Goal: Task Accomplishment & Management: Manage account settings

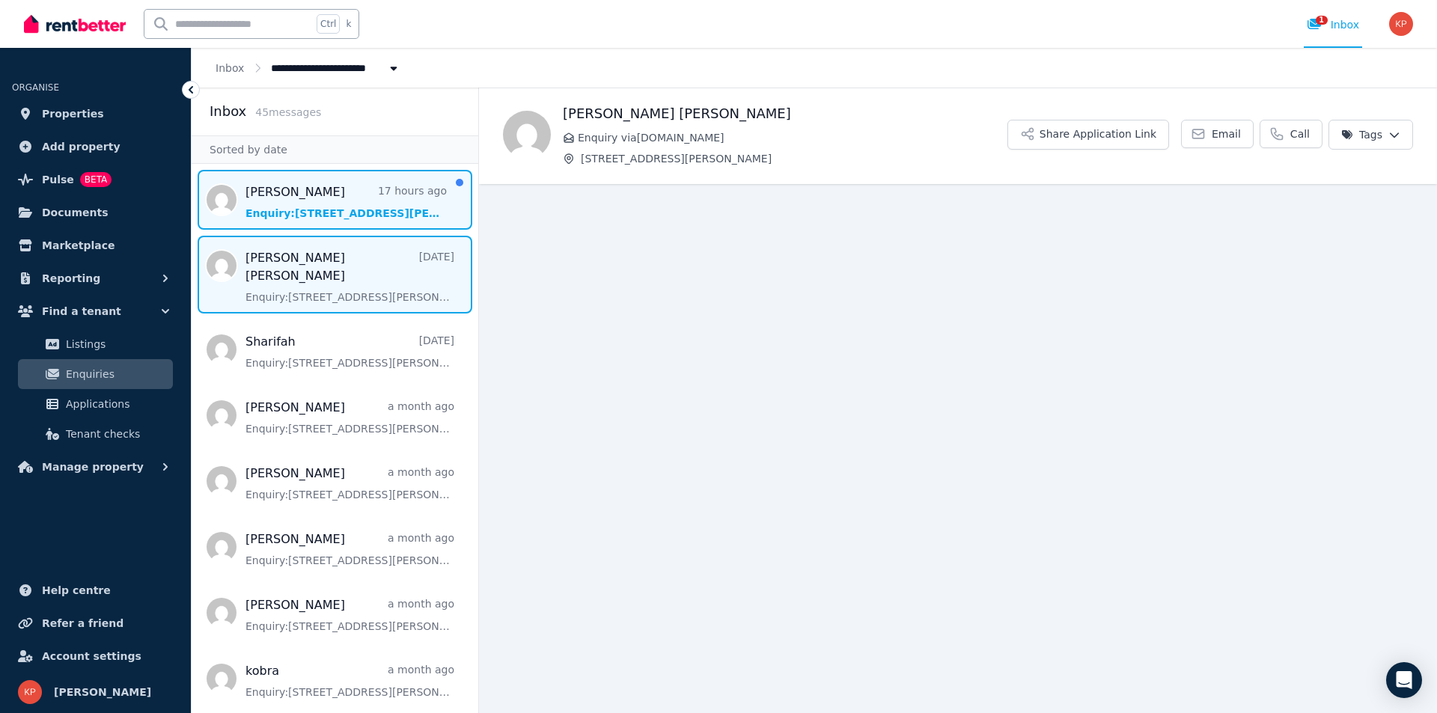
click at [311, 206] on span "Message list" at bounding box center [335, 200] width 287 height 60
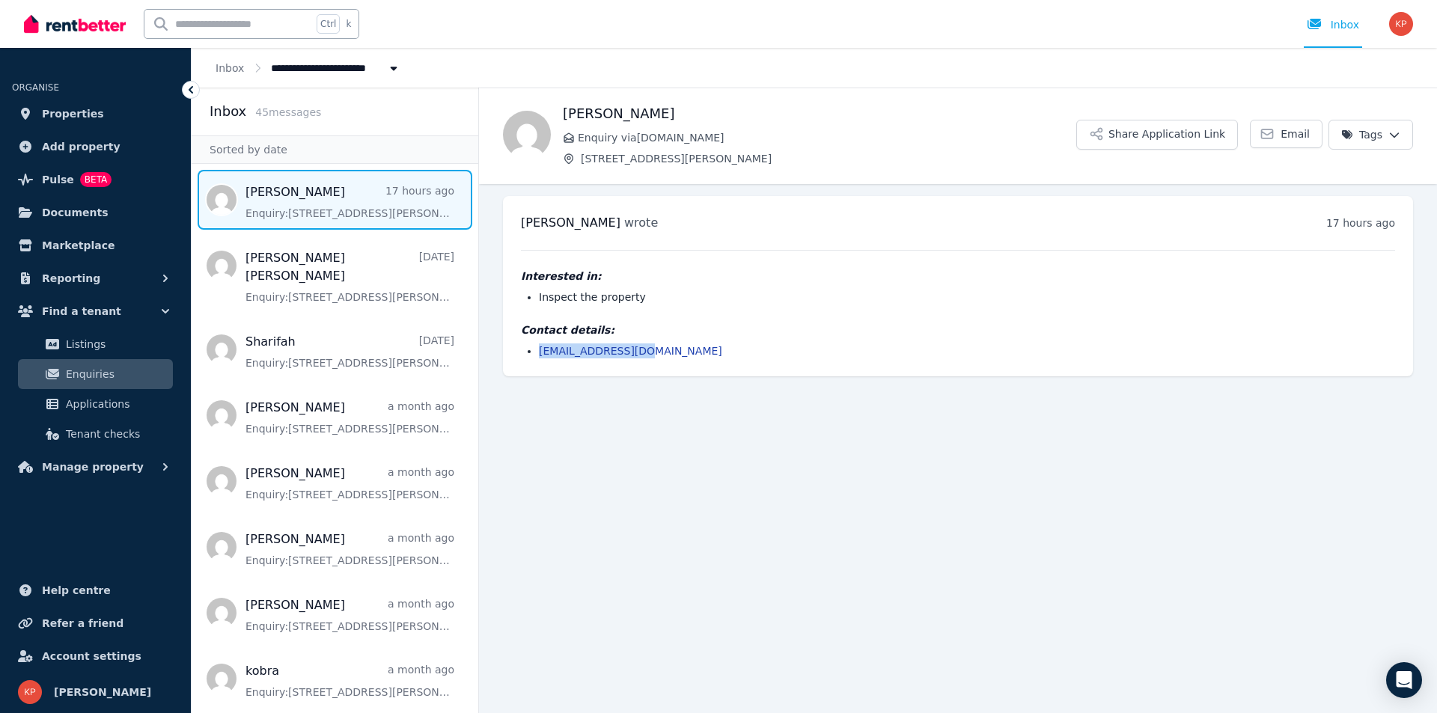
drag, startPoint x: 650, startPoint y: 352, endPoint x: 534, endPoint y: 353, distance: 116.8
click at [534, 353] on ul "[EMAIL_ADDRESS][DOMAIN_NAME]" at bounding box center [958, 351] width 874 height 15
copy link "[EMAIL_ADDRESS][DOMAIN_NAME]"
click at [78, 118] on span "Properties" at bounding box center [73, 114] width 62 height 18
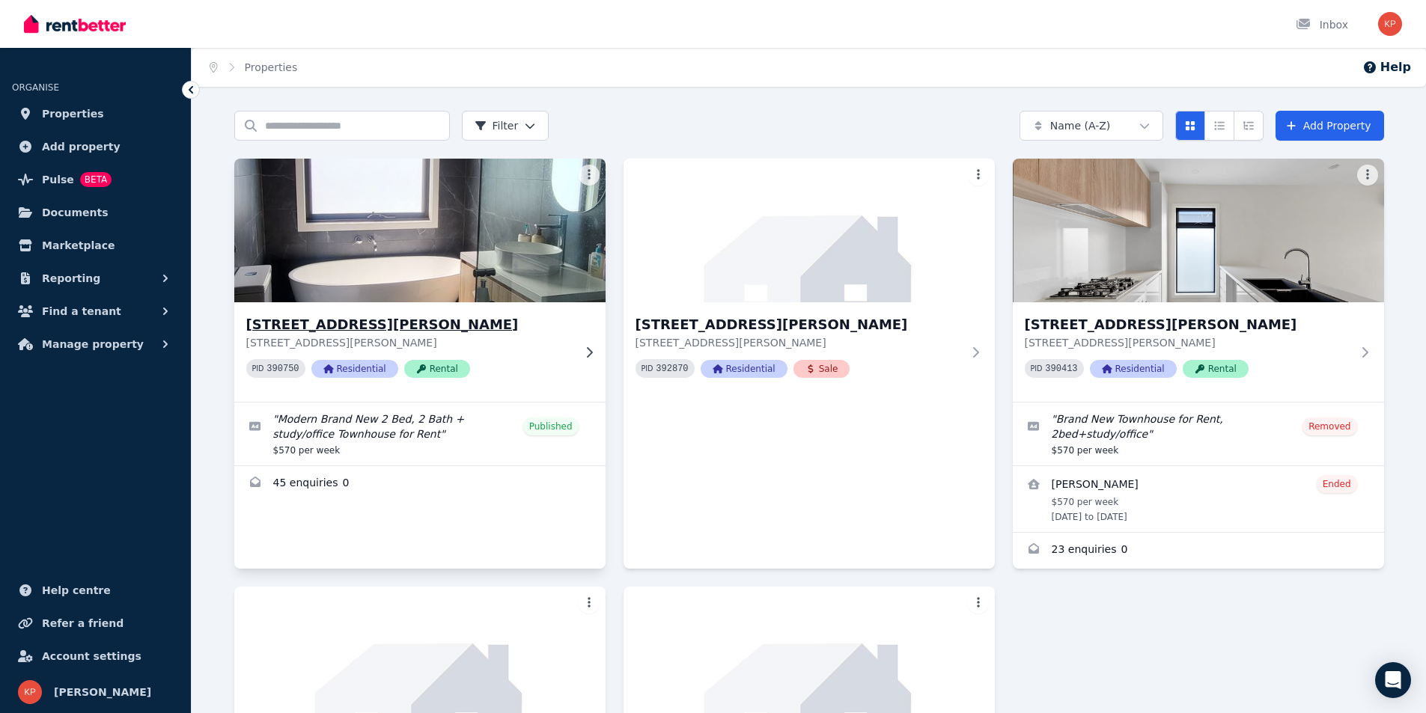
click at [358, 243] on img at bounding box center [420, 230] width 390 height 151
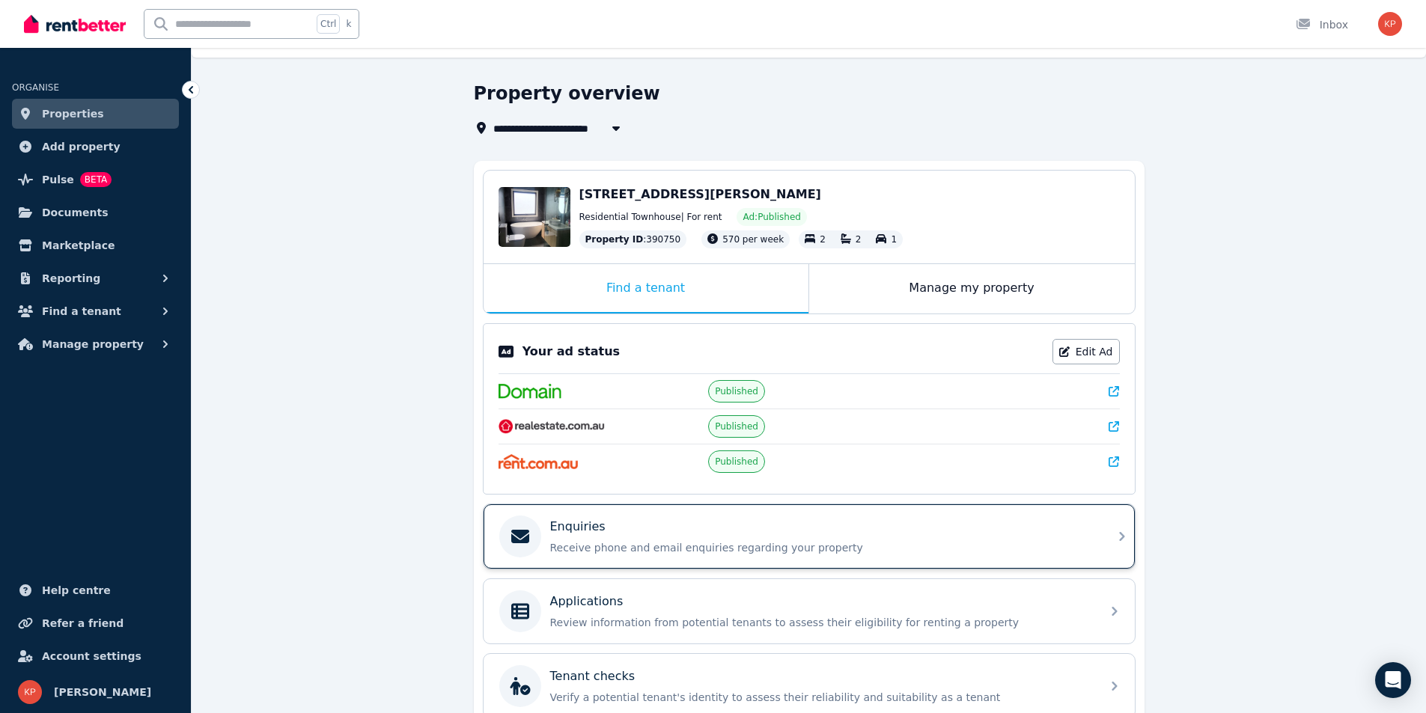
scroll to position [26, 0]
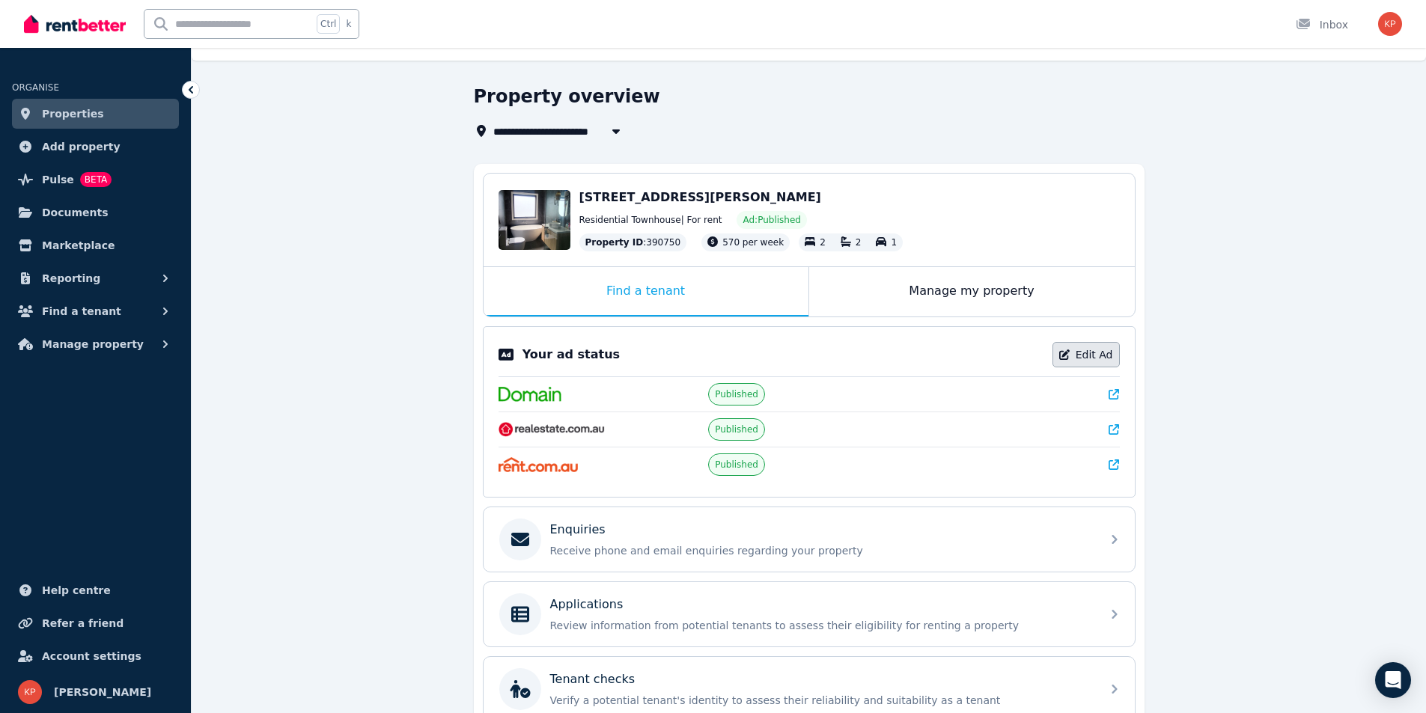
click at [1100, 351] on link "Edit Ad" at bounding box center [1085, 354] width 67 height 25
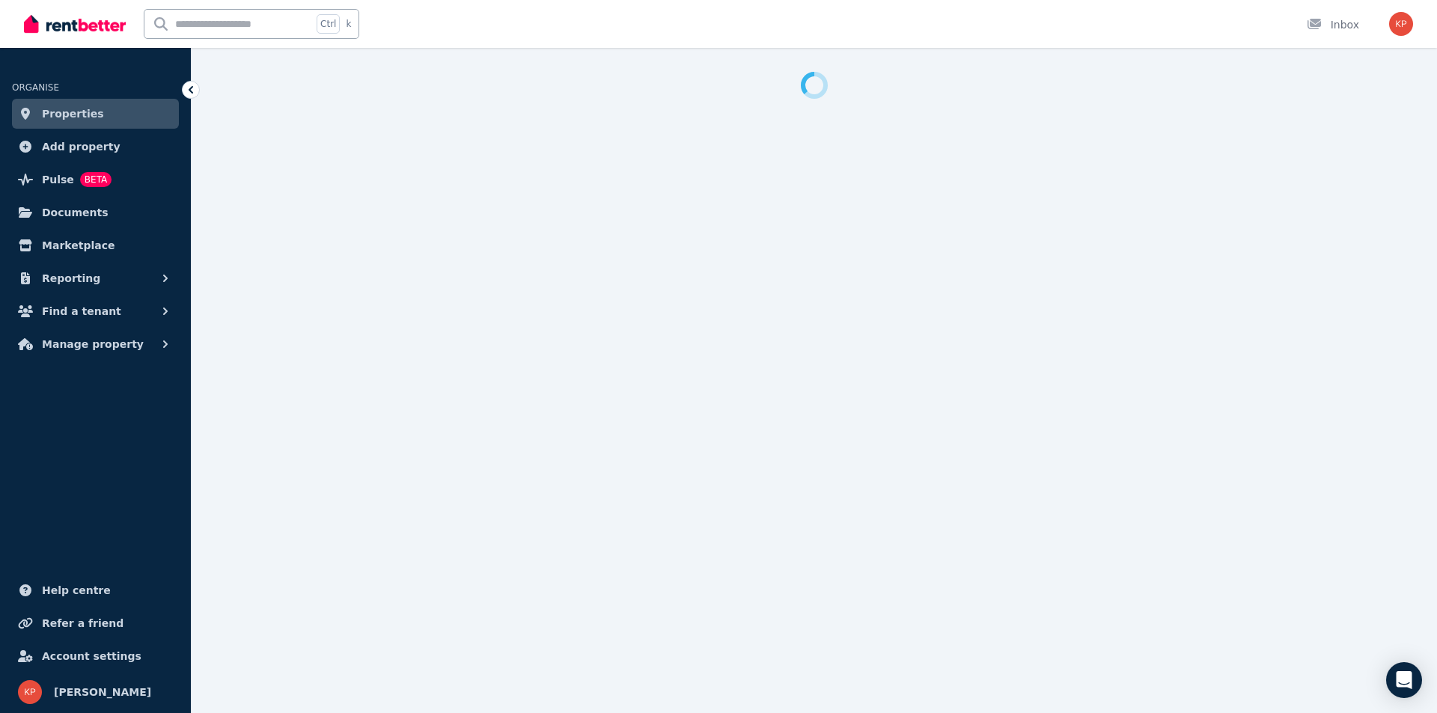
select select "**********"
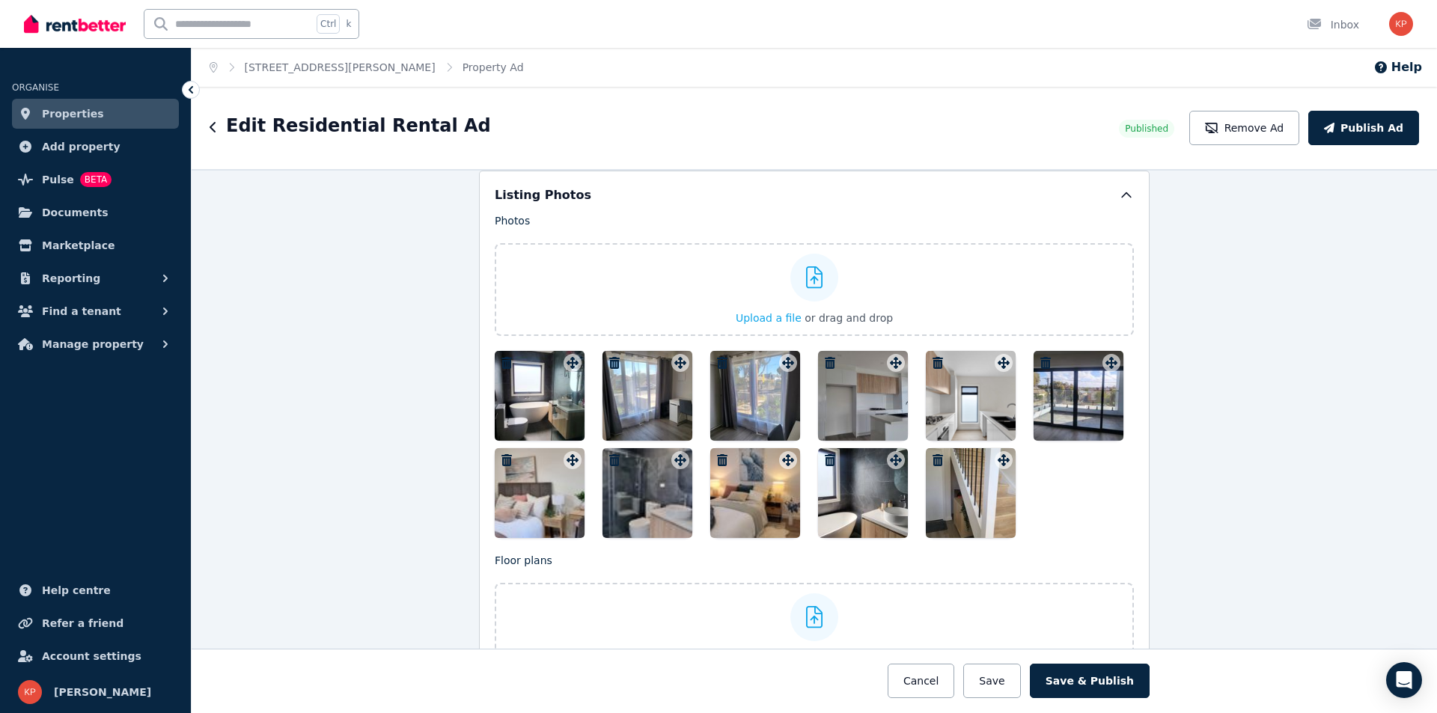
scroll to position [1796, 0]
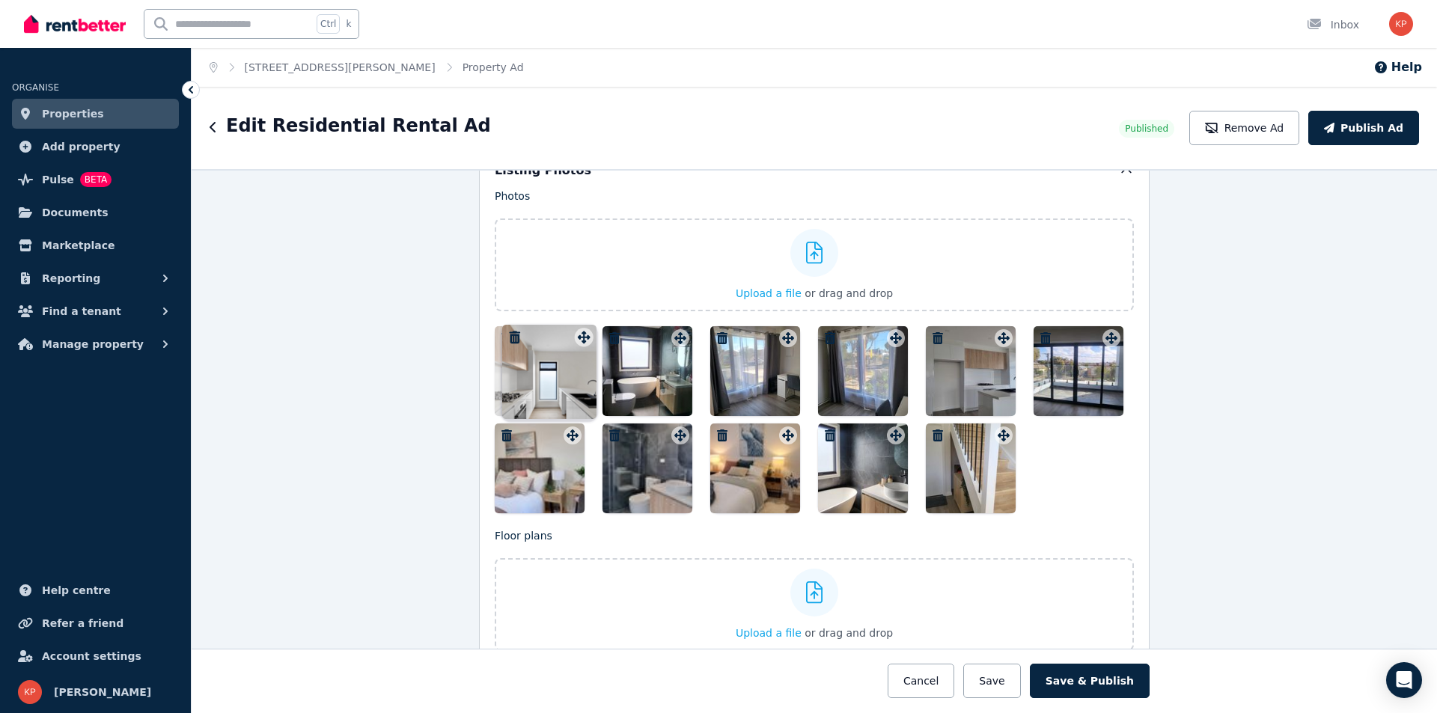
drag, startPoint x: 1001, startPoint y: 347, endPoint x: 585, endPoint y: 332, distance: 416.4
click at [585, 332] on div "Photos Upload a file or drag and drop To pick up a draggable item, press the sp…" at bounding box center [814, 351] width 639 height 325
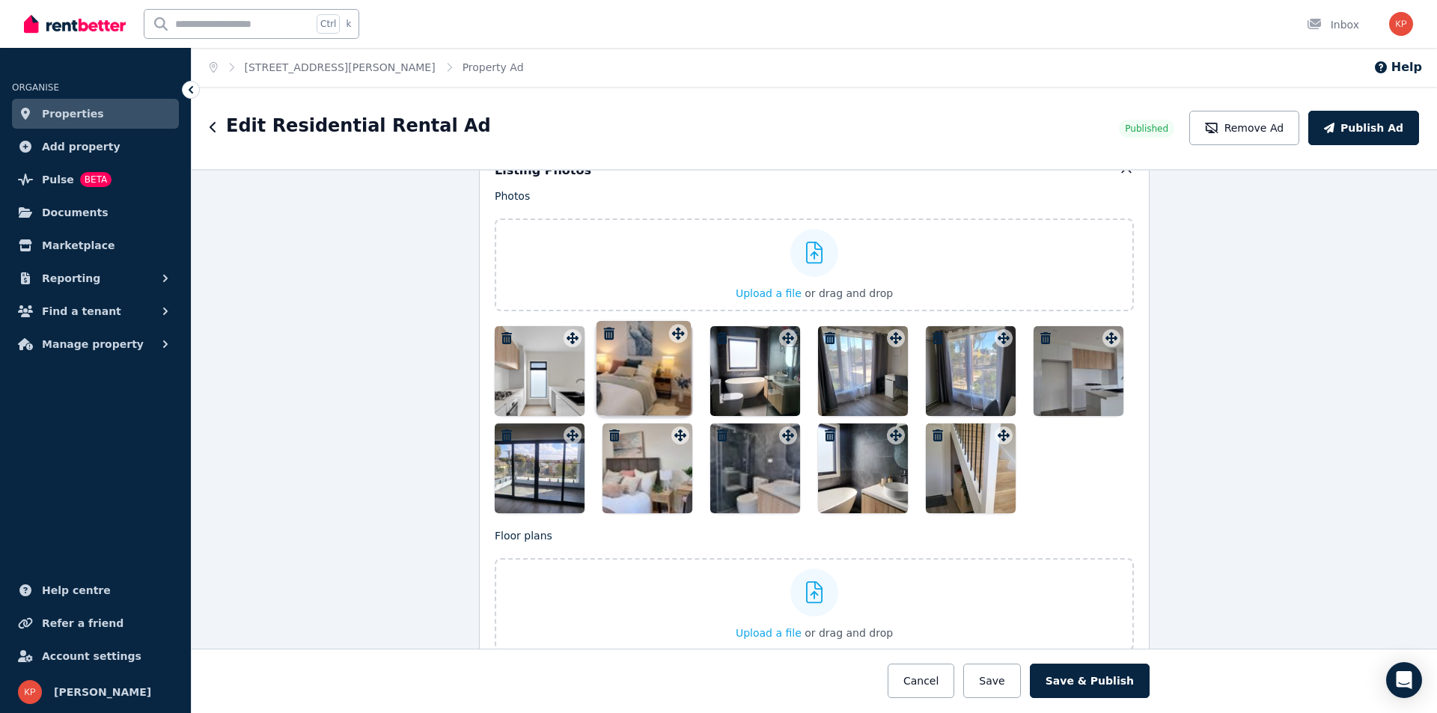
drag, startPoint x: 784, startPoint y: 439, endPoint x: 677, endPoint y: 323, distance: 156.8
click at [677, 323] on div "Photos Upload a file or drag and drop To pick up a draggable item, press the sp…" at bounding box center [814, 351] width 639 height 325
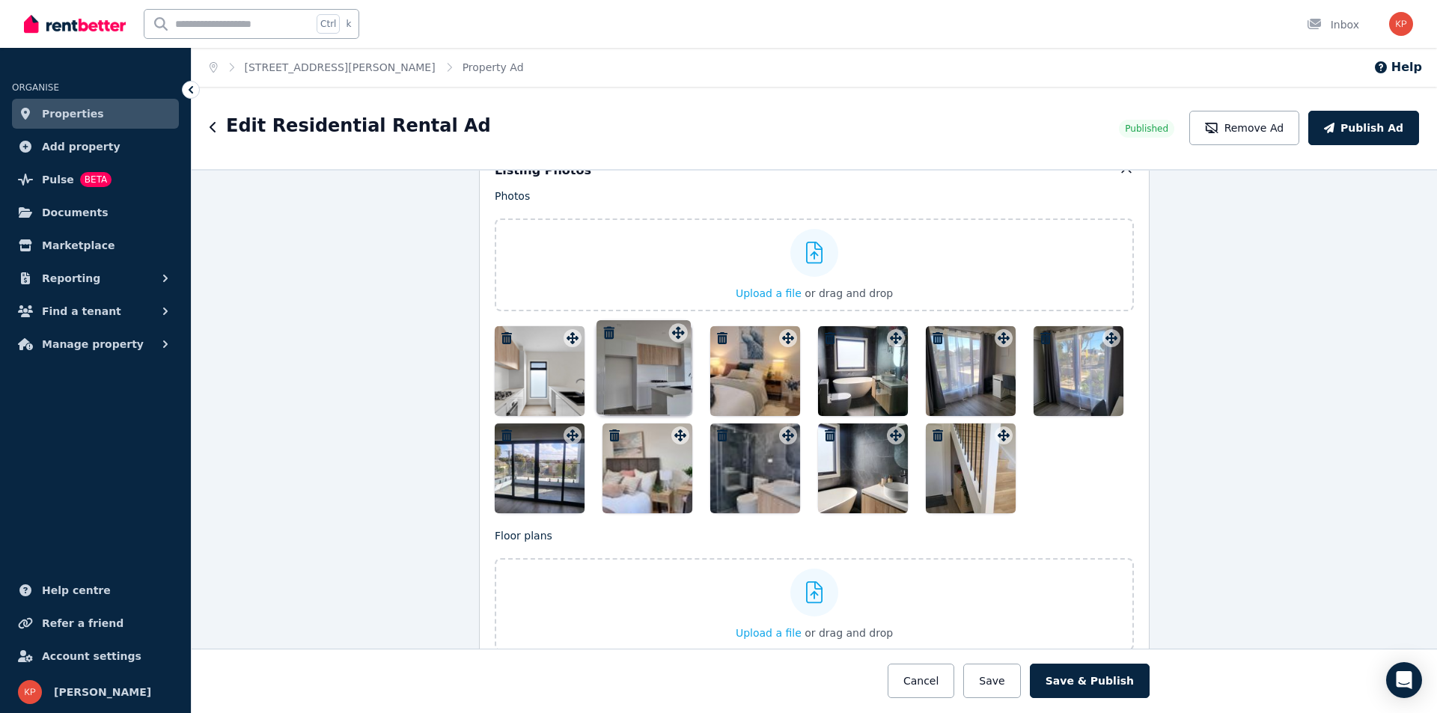
drag, startPoint x: 1106, startPoint y: 343, endPoint x: 676, endPoint y: 324, distance: 430.0
click at [676, 324] on div "Photos Upload a file or drag and drop To pick up a draggable item, press the sp…" at bounding box center [814, 351] width 639 height 325
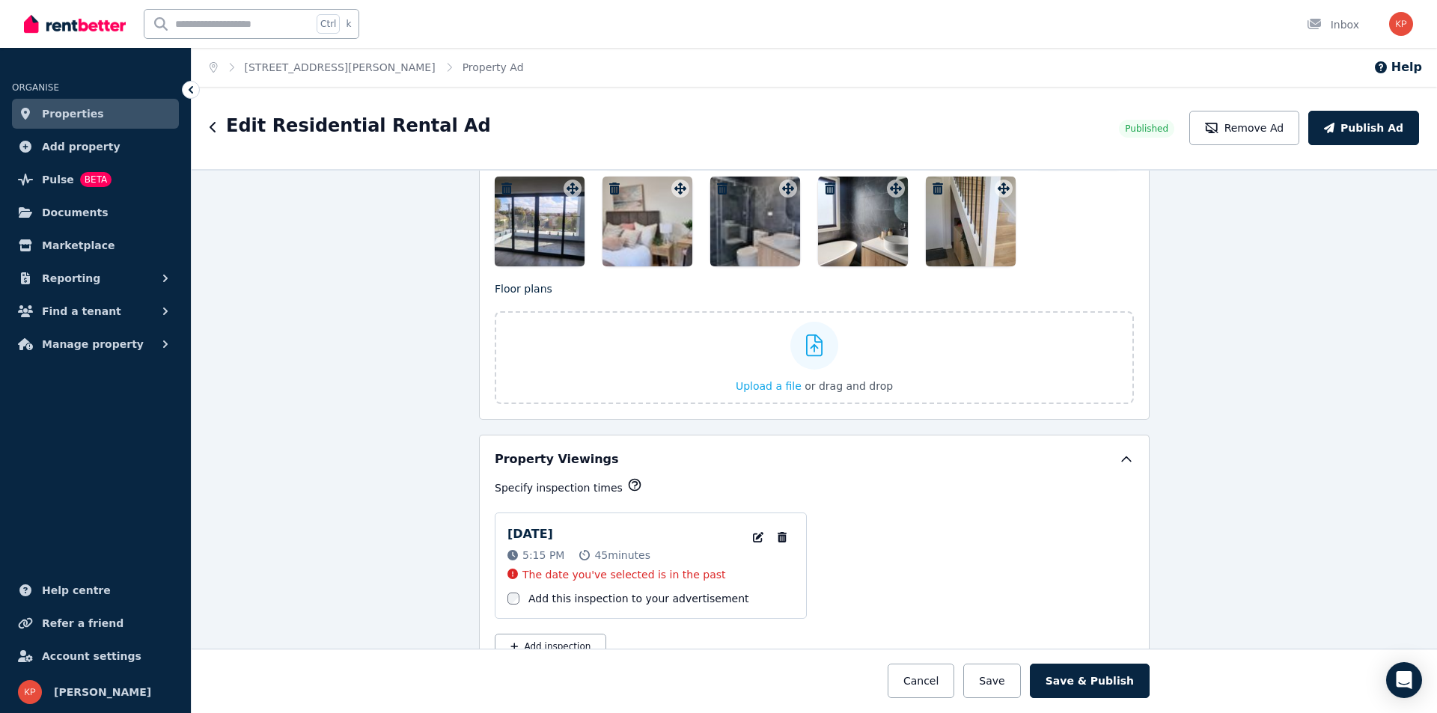
scroll to position [2096, 0]
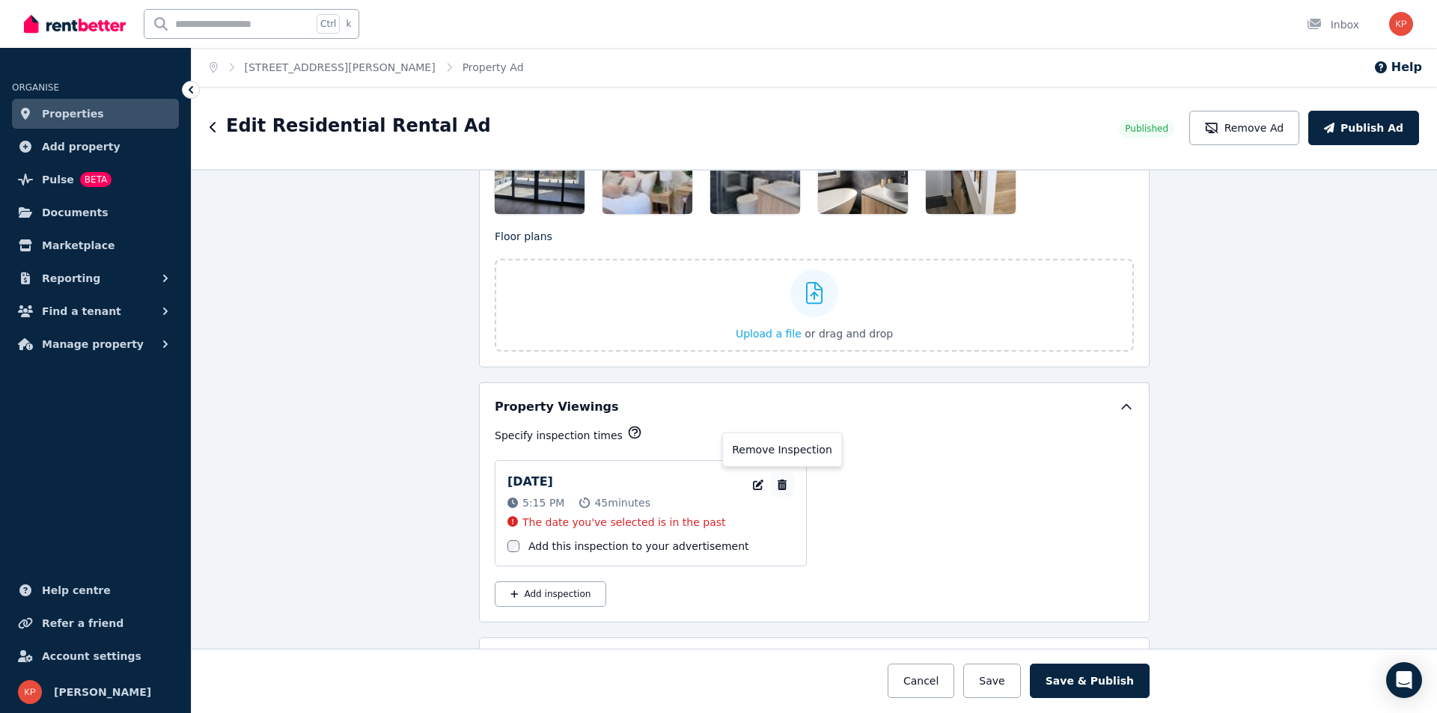
click at [775, 487] on icon "button" at bounding box center [782, 485] width 15 height 10
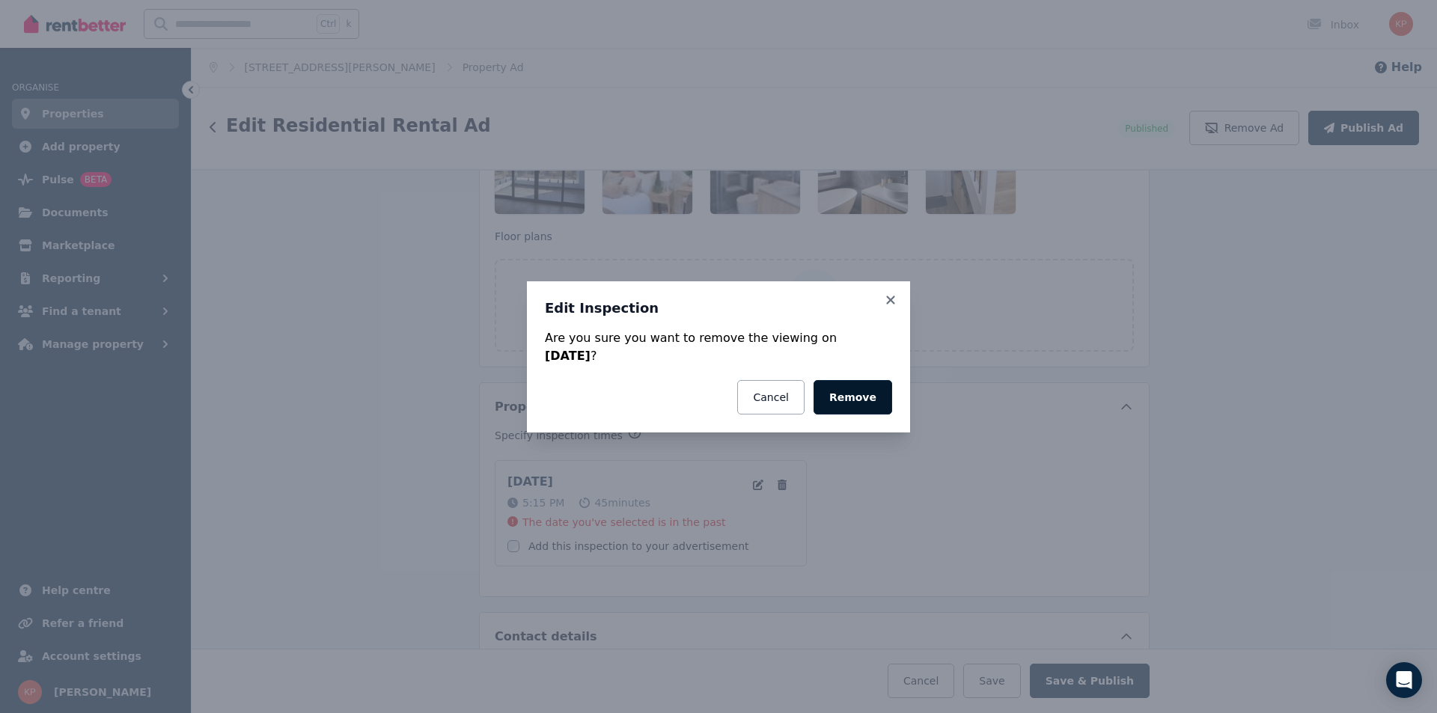
click at [854, 396] on button "Remove" at bounding box center [853, 397] width 79 height 34
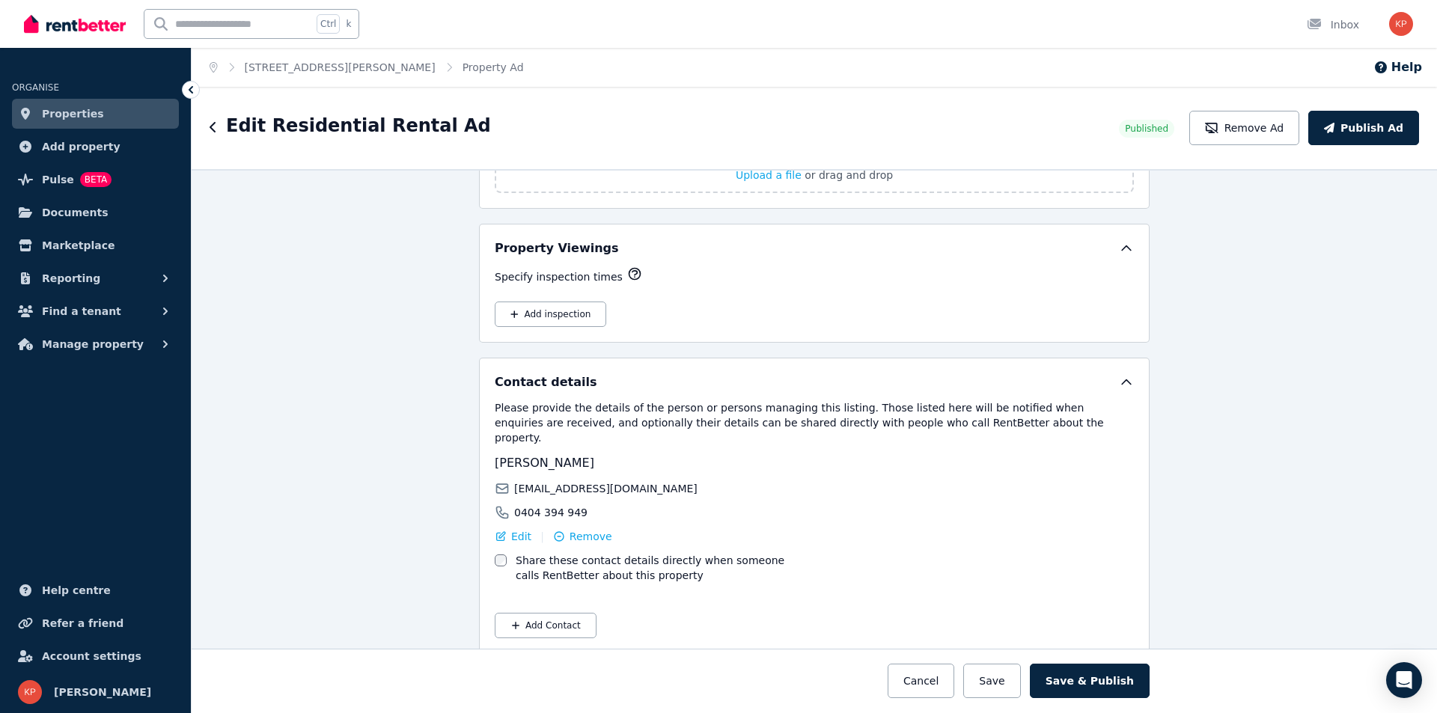
scroll to position [2259, 0]
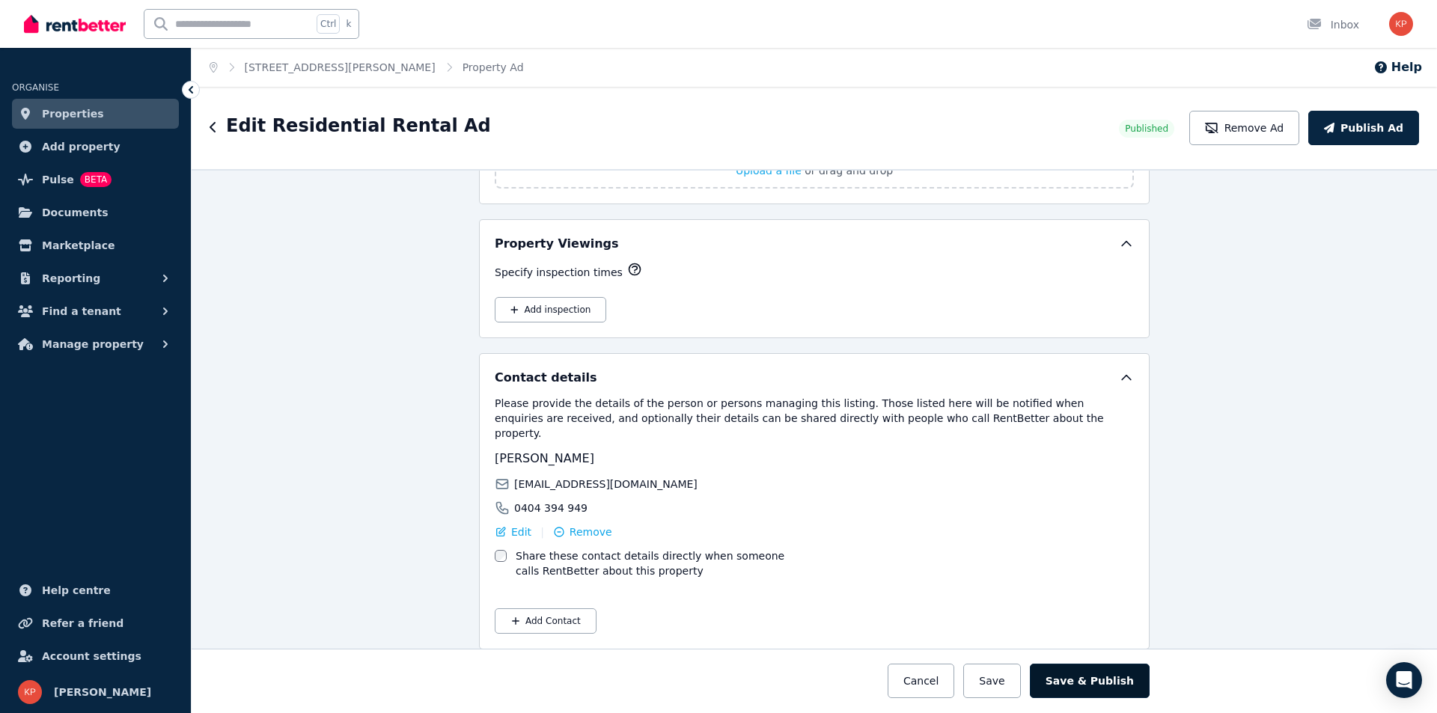
click at [1105, 687] on button "Save & Publish" at bounding box center [1090, 681] width 120 height 34
